Goal: Task Accomplishment & Management: Use online tool/utility

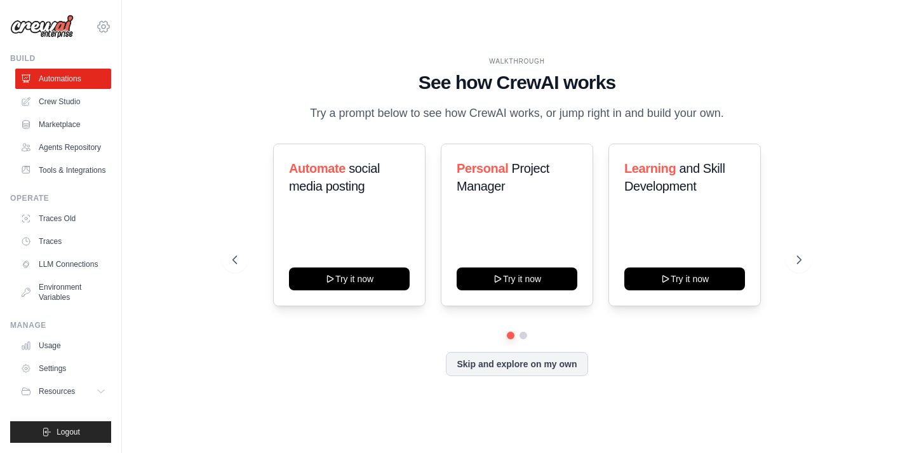
click at [105, 30] on icon at bounding box center [103, 26] width 15 height 15
click at [324, 181] on span "social media posting" at bounding box center [334, 177] width 91 height 32
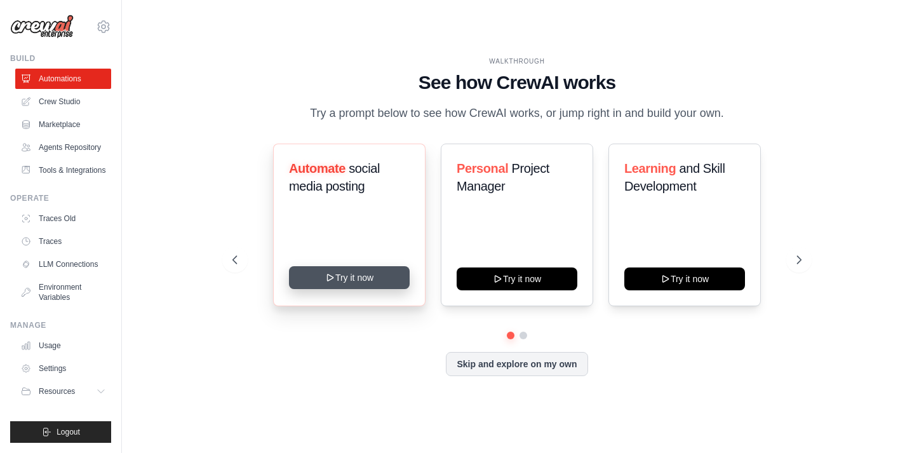
click at [320, 276] on button "Try it now" at bounding box center [349, 277] width 121 height 23
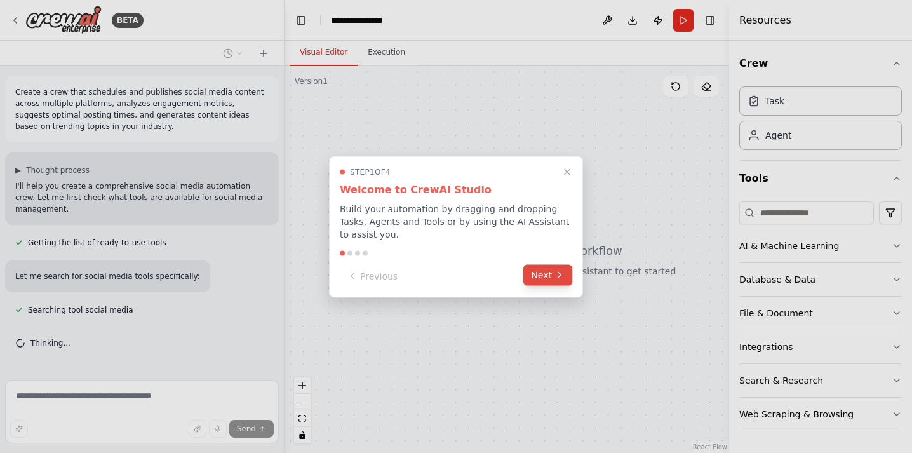
click at [536, 273] on button "Next" at bounding box center [547, 274] width 49 height 21
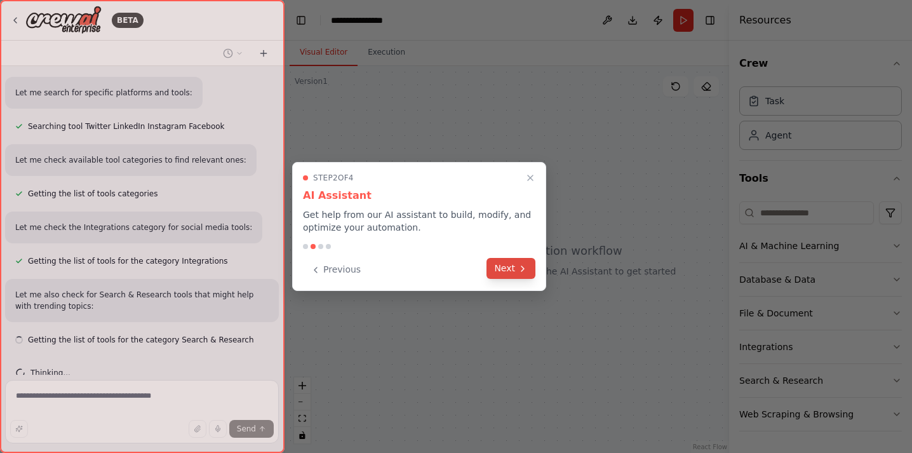
scroll to position [262, 0]
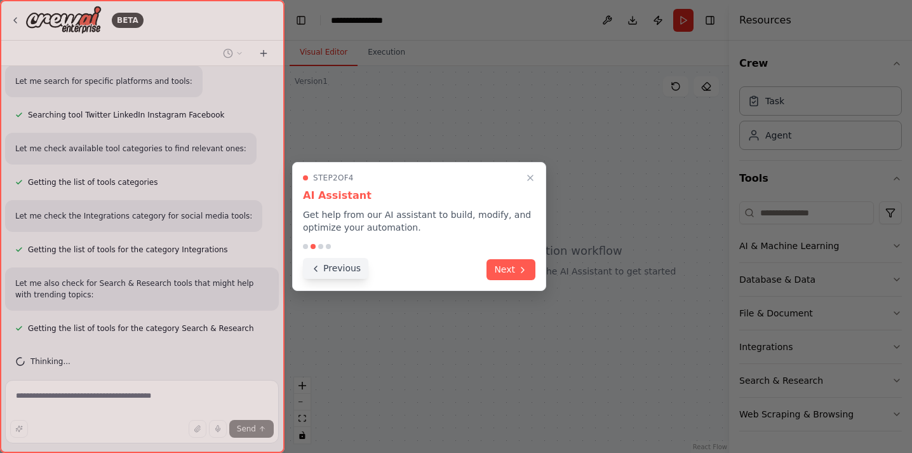
click at [347, 272] on button "Previous" at bounding box center [335, 268] width 65 height 21
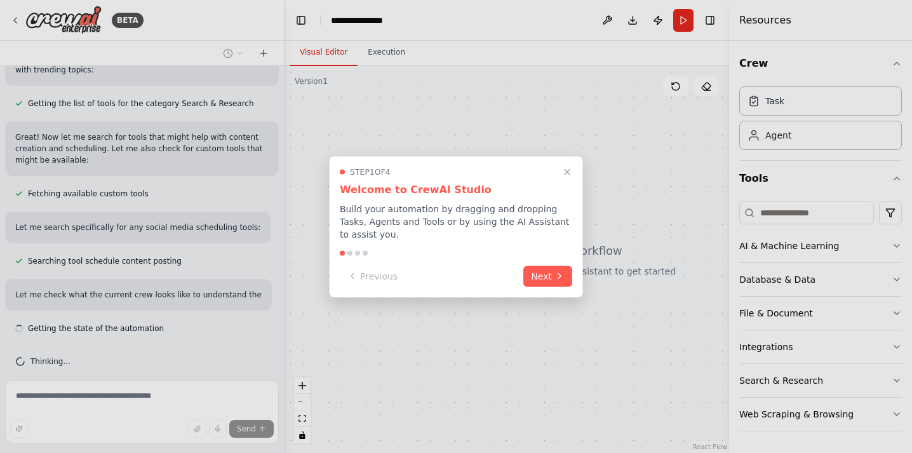
scroll to position [499, 0]
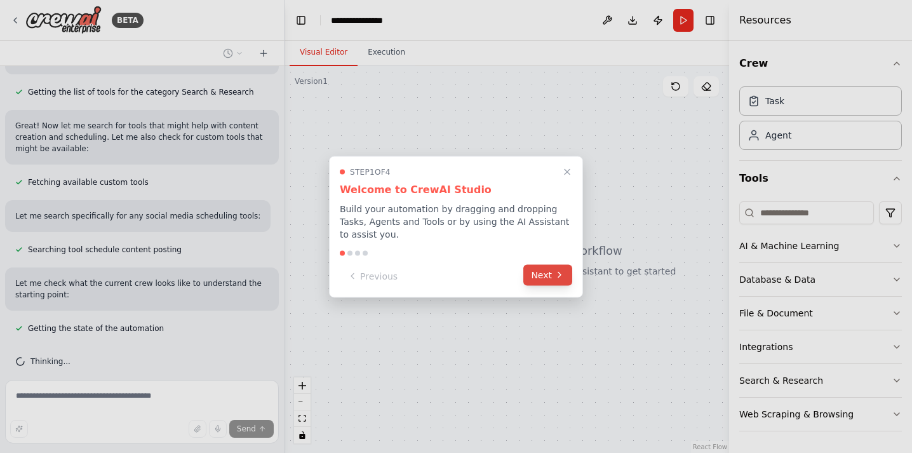
click at [543, 274] on button "Next" at bounding box center [547, 274] width 49 height 21
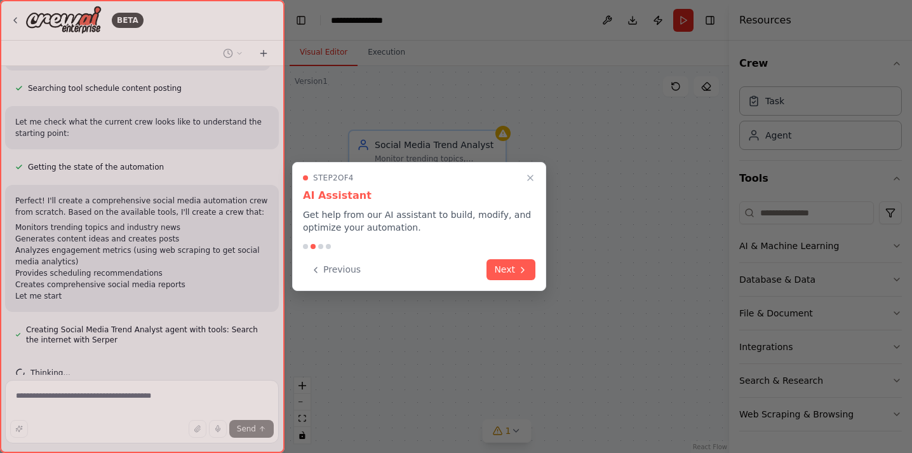
scroll to position [671, 0]
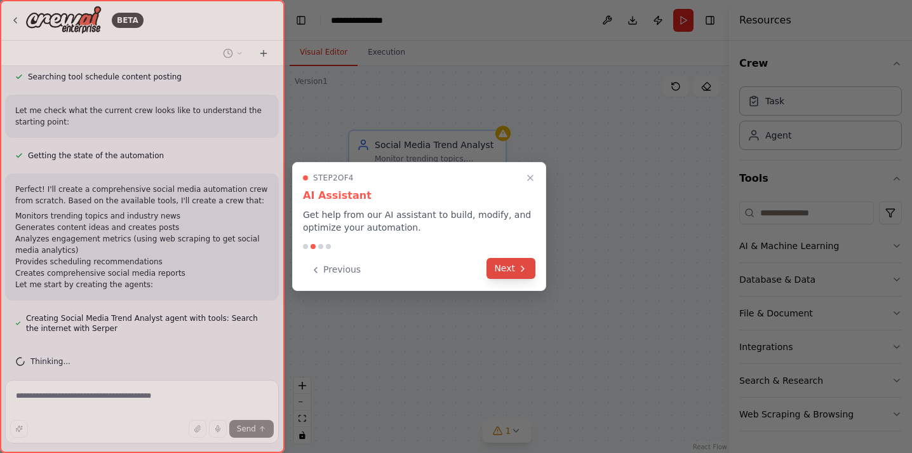
click at [504, 272] on button "Next" at bounding box center [511, 268] width 49 height 21
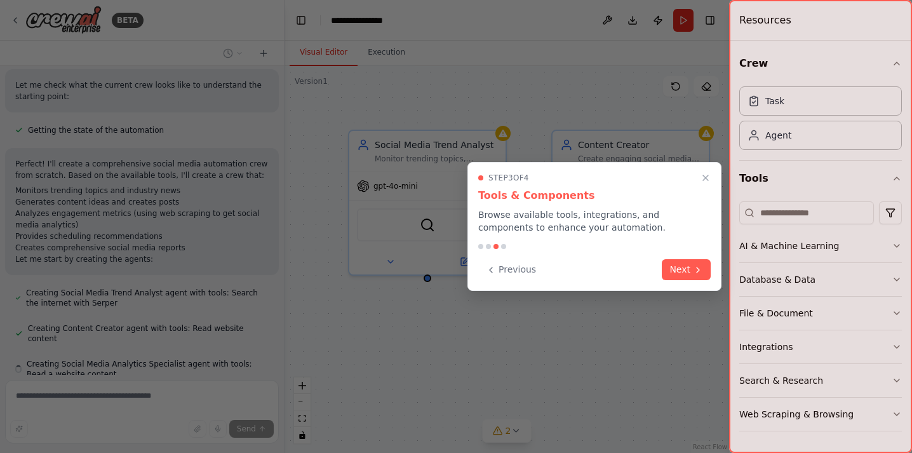
scroll to position [732, 0]
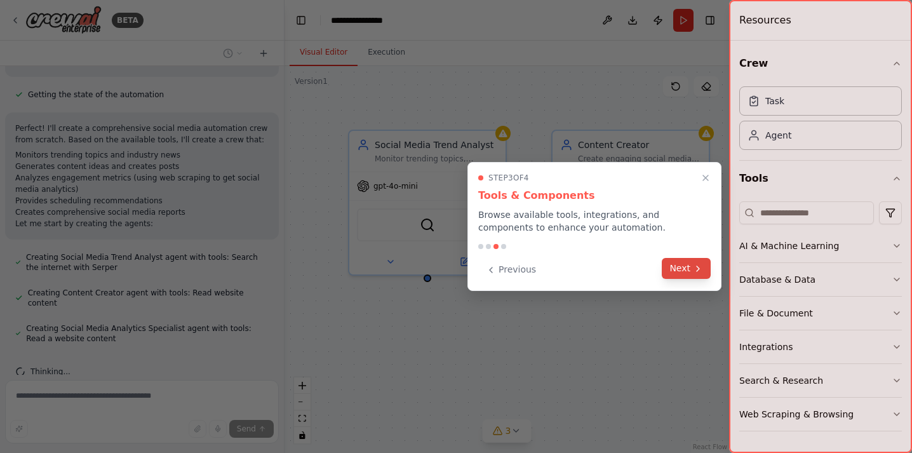
click at [676, 268] on button "Next" at bounding box center [686, 268] width 49 height 21
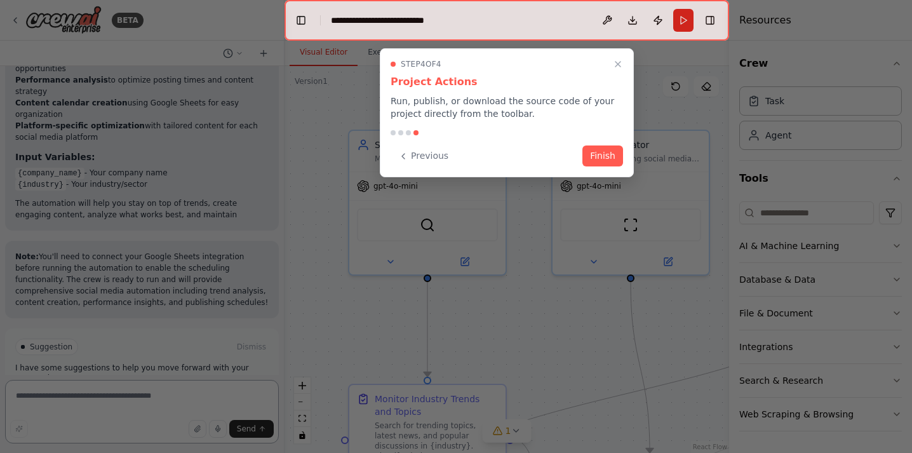
scroll to position [1735, 0]
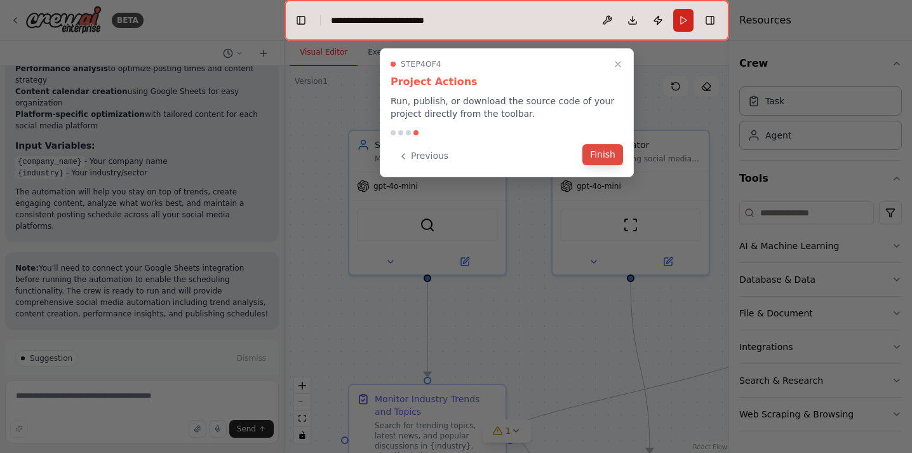
click at [602, 153] on button "Finish" at bounding box center [603, 154] width 41 height 21
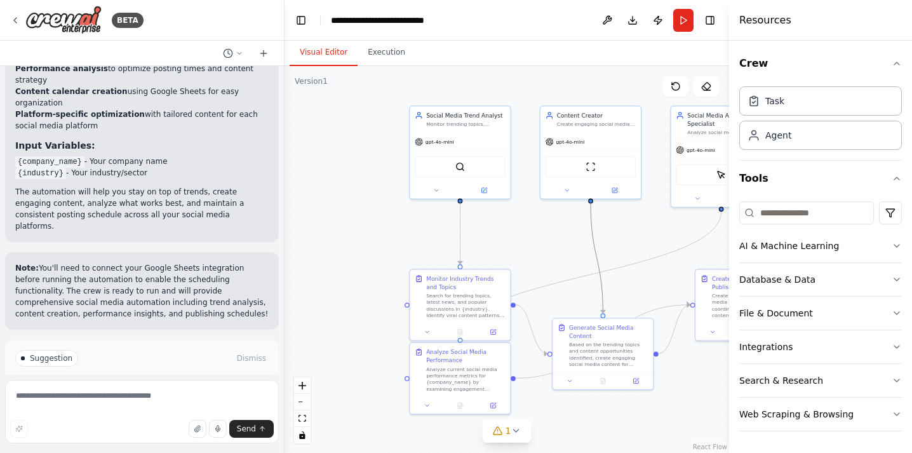
click at [591, 222] on icon "Edge from 9fce7320-307f-4520-9d30-b9af04e4e0f9 to de44eff3-8523-44c3-9845-ea6e6…" at bounding box center [597, 258] width 12 height 110
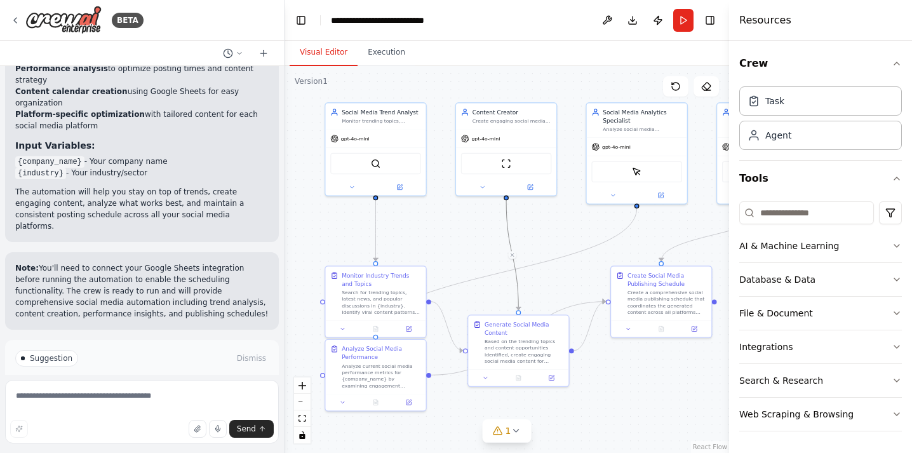
drag, startPoint x: 546, startPoint y: 229, endPoint x: 462, endPoint y: 226, distance: 83.9
click at [462, 226] on div ".deletable-edge-delete-btn { width: 20px; height: 20px; border: 0px solid #ffff…" at bounding box center [507, 259] width 445 height 387
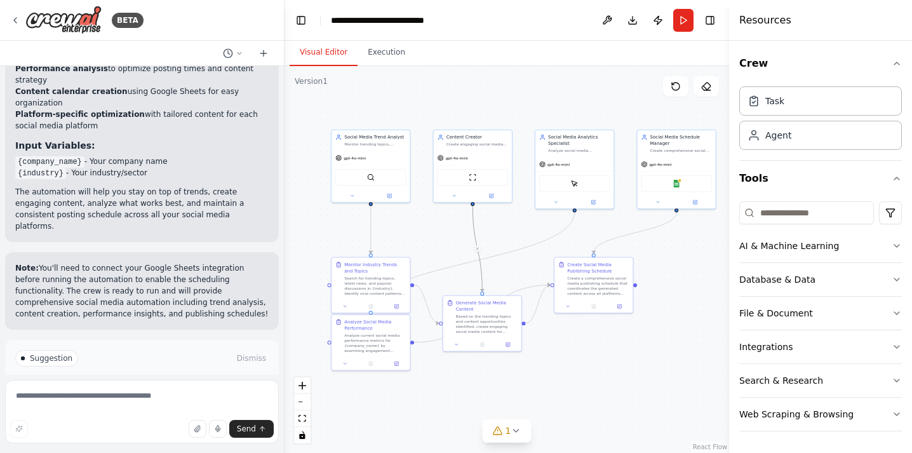
drag, startPoint x: 461, startPoint y: 226, endPoint x: 437, endPoint y: 226, distance: 24.1
click at [437, 226] on div ".deletable-edge-delete-btn { width: 20px; height: 20px; border: 0px solid #ffff…" at bounding box center [507, 259] width 445 height 387
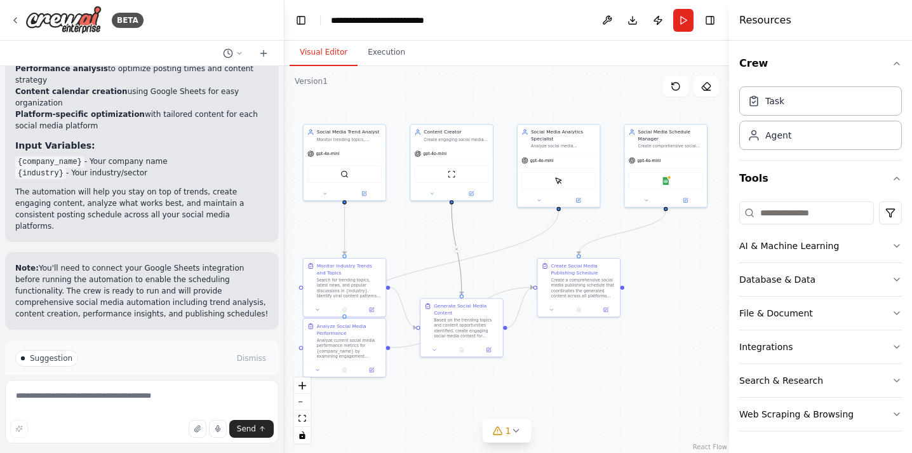
drag, startPoint x: 438, startPoint y: 226, endPoint x: 415, endPoint y: 226, distance: 22.9
click at [415, 226] on div ".deletable-edge-delete-btn { width: 20px; height: 20px; border: 0px solid #ffff…" at bounding box center [507, 259] width 445 height 387
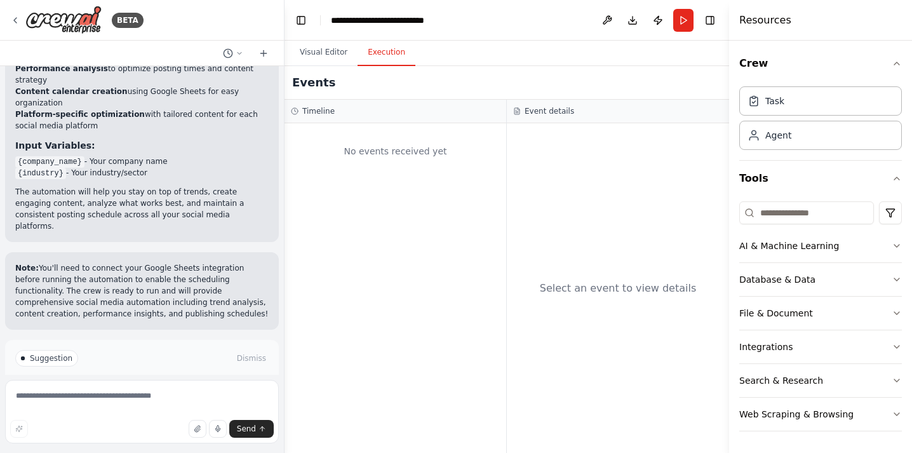
click at [376, 53] on button "Execution" at bounding box center [387, 52] width 58 height 27
